Goal: Transaction & Acquisition: Subscribe to service/newsletter

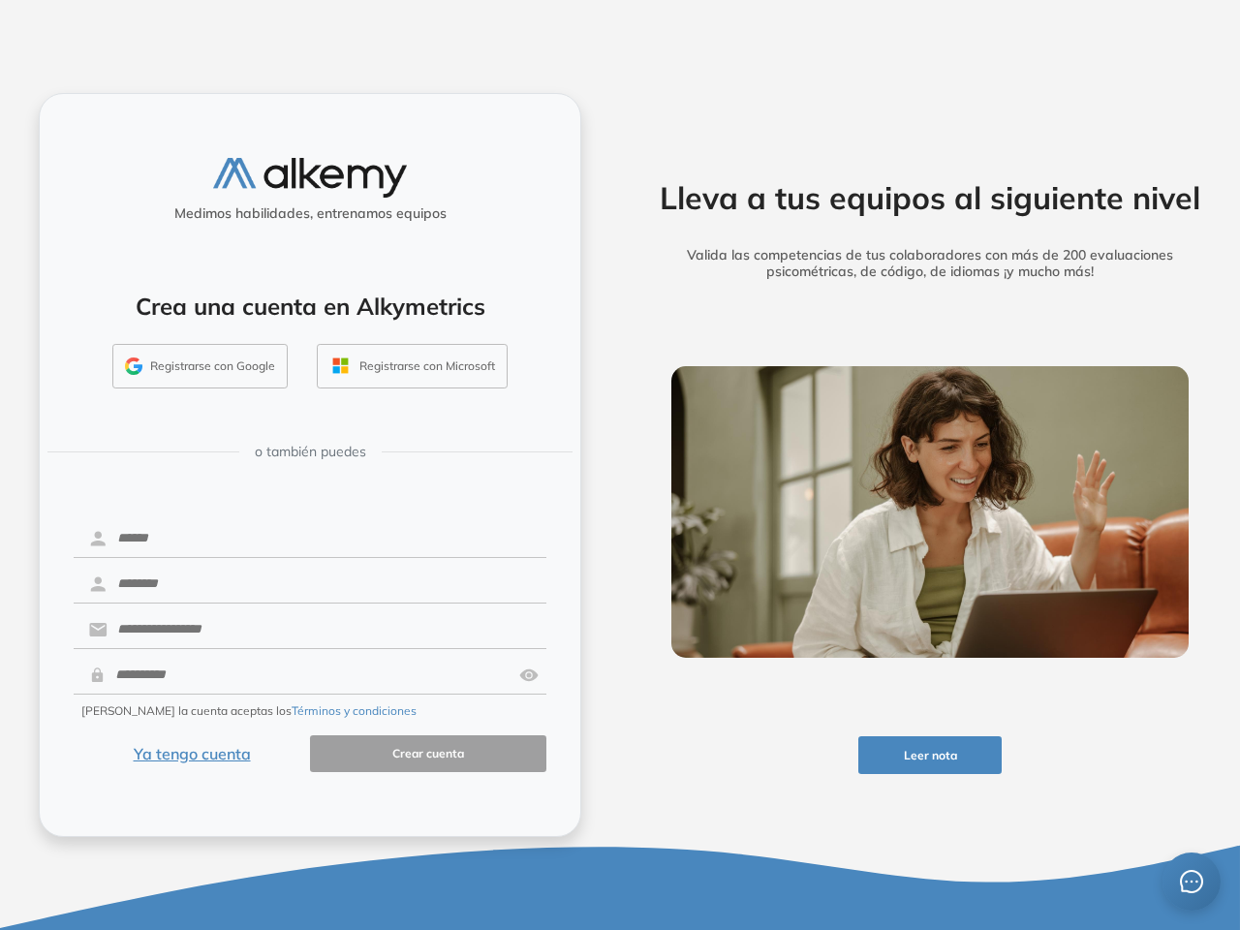
click at [620, 465] on div "Lleva a tus equipos al siguiente nivel Valida las competencias de tus colaborad…" at bounding box center [930, 465] width 620 height 930
click at [930, 755] on button "Leer nota" at bounding box center [930, 755] width 144 height 38
click at [201, 366] on button "Registrarse con Google" at bounding box center [199, 366] width 175 height 45
click at [412, 366] on button "Registrarse con Microsoft" at bounding box center [412, 366] width 191 height 45
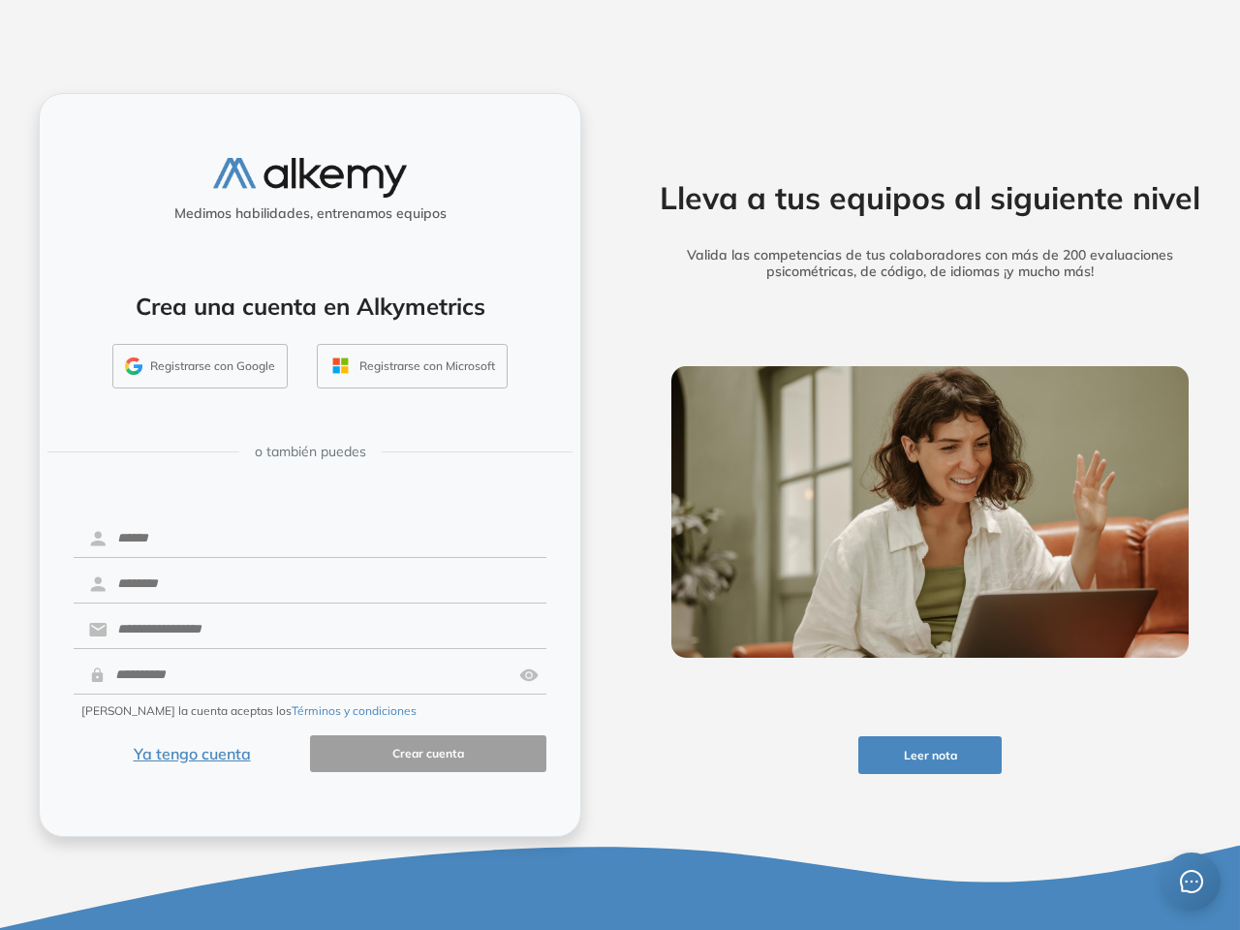
click at [529, 675] on img at bounding box center [528, 675] width 19 height 37
click at [308, 711] on button "Términos y condiciones" at bounding box center [354, 710] width 125 height 17
click at [1192, 882] on icon "message" at bounding box center [1191, 881] width 23 height 23
